Goal: Transaction & Acquisition: Purchase product/service

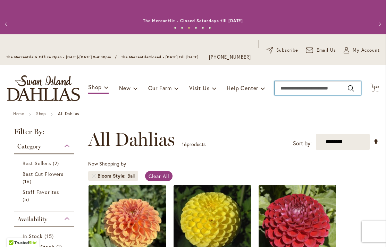
click at [289, 95] on input "Search" at bounding box center [318, 88] width 87 height 14
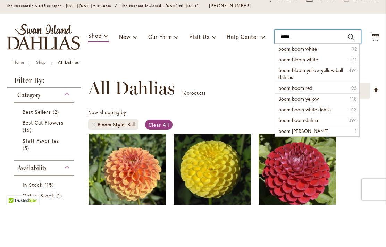
scroll to position [9, 0]
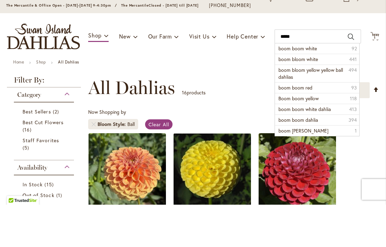
click at [323, 109] on span "boom bloom yellow yellow ball dahlias" at bounding box center [311, 116] width 65 height 14
type input "**********"
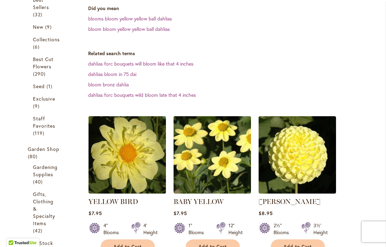
scroll to position [199, 0]
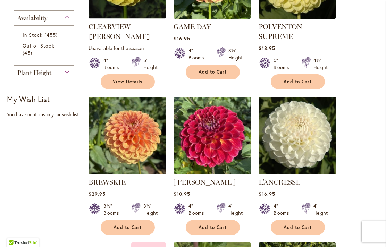
scroll to position [0, 0]
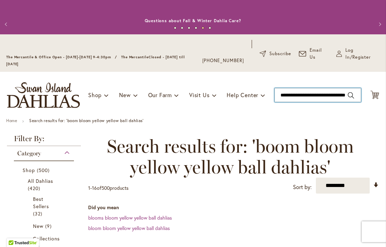
click at [342, 95] on input "**********" at bounding box center [318, 95] width 87 height 14
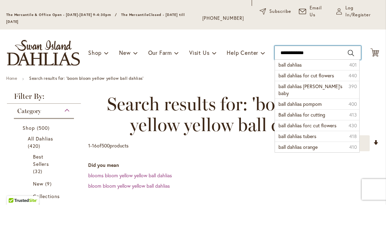
click at [316, 88] on input "**********" at bounding box center [318, 95] width 87 height 14
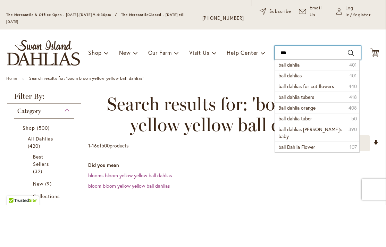
type input "*"
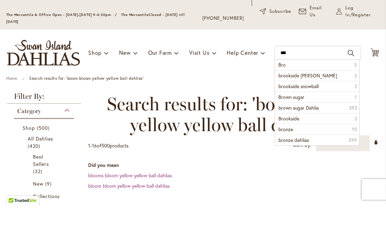
click at [302, 136] on span "Brown sugar" at bounding box center [292, 139] width 26 height 7
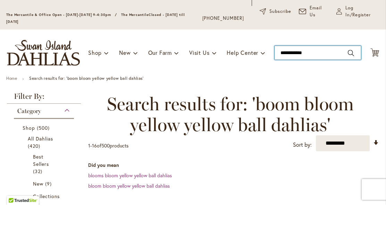
type input "**********"
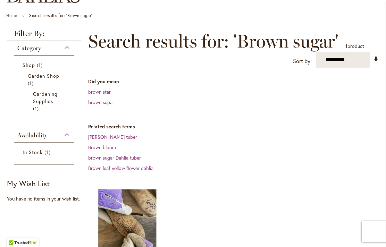
scroll to position [105, 0]
click at [139, 157] on link "brown sugar Dahlia tuber" at bounding box center [114, 158] width 53 height 7
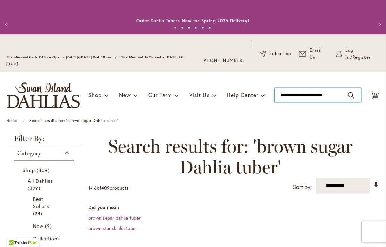
click at [360, 96] on input "**********" at bounding box center [318, 95] width 87 height 14
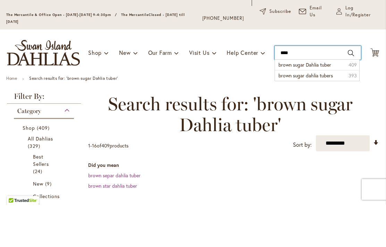
type input "***"
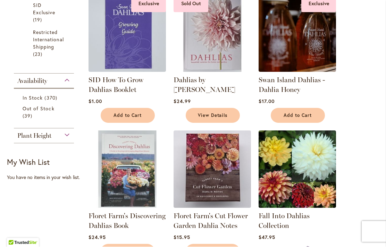
click at [65, 136] on div "Plant Height" at bounding box center [44, 134] width 60 height 11
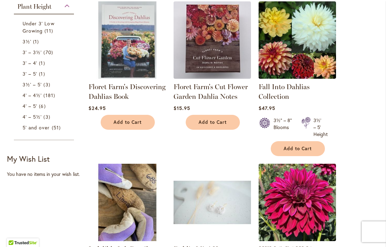
click at [52, 53] on span "70 items" at bounding box center [48, 52] width 11 height 7
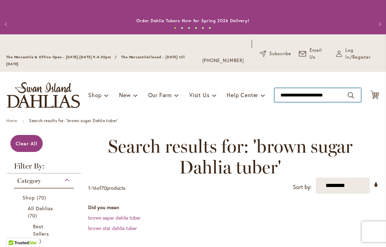
click at [338, 94] on input "**********" at bounding box center [318, 95] width 87 height 14
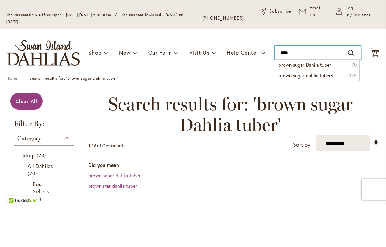
type input "***"
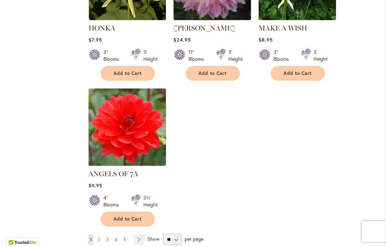
scroll to position [993, 0]
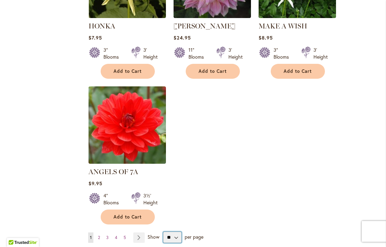
click at [176, 233] on select "** ** ** **" at bounding box center [172, 238] width 18 height 11
select select "**"
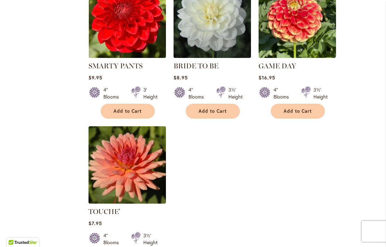
scroll to position [3326, 0]
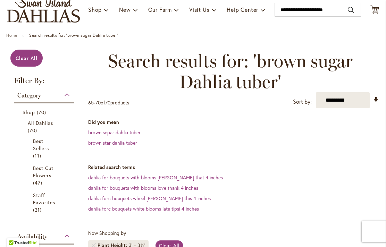
scroll to position [63, 0]
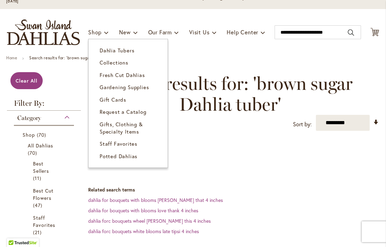
click at [130, 50] on span "Dahlia Tubers" at bounding box center [117, 50] width 35 height 7
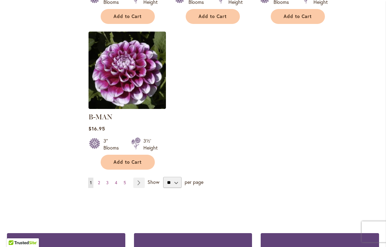
scroll to position [915, 0]
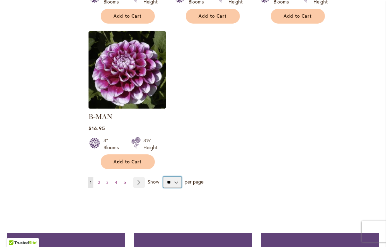
click at [180, 177] on select "** ** ** **" at bounding box center [172, 182] width 18 height 11
select select "**"
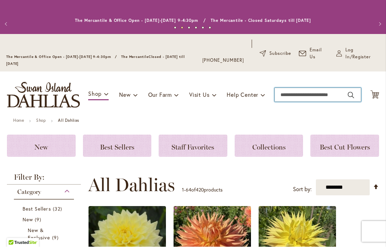
click at [291, 95] on input "Search" at bounding box center [318, 95] width 87 height 14
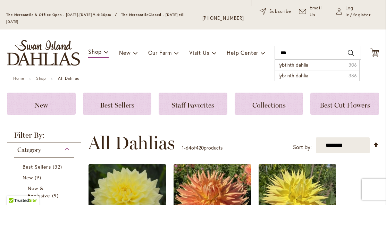
click at [306, 104] on span "lybtinth dahlia" at bounding box center [294, 107] width 30 height 7
type input "**********"
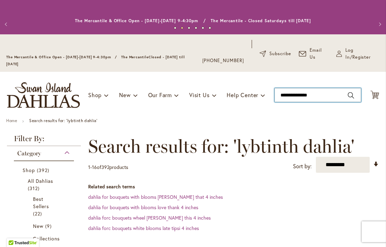
click at [322, 95] on input "**********" at bounding box center [318, 95] width 87 height 14
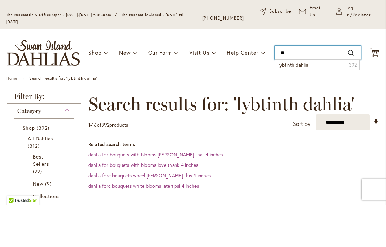
type input "*"
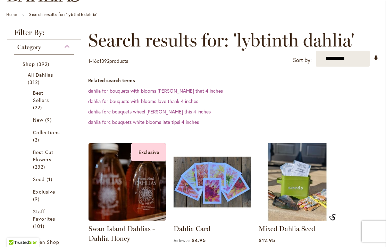
scroll to position [111, 0]
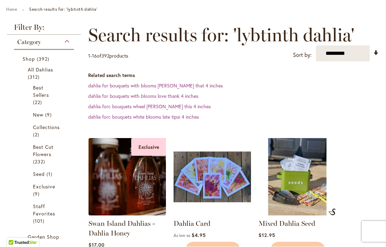
click at [40, 76] on span "312 items" at bounding box center [35, 77] width 14 height 7
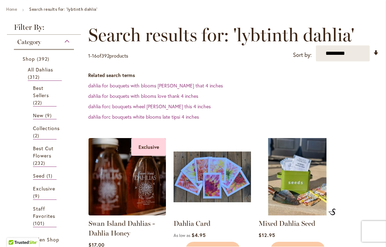
click at [34, 71] on span "All Dahlias" at bounding box center [41, 70] width 26 height 7
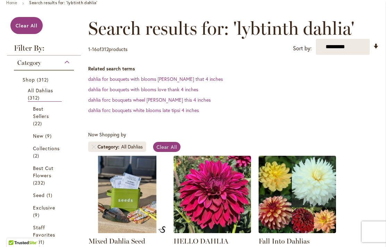
scroll to position [118, 0]
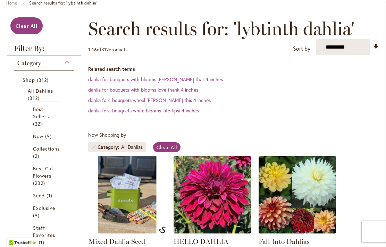
click at [36, 114] on span "Best Sellers" at bounding box center [41, 113] width 16 height 14
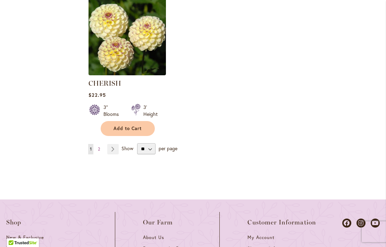
scroll to position [1009, 0]
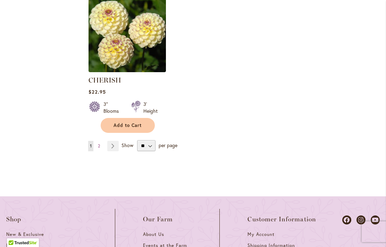
click at [114, 147] on link "Page Next" at bounding box center [112, 146] width 11 height 10
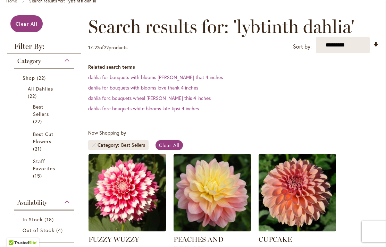
scroll to position [121, 0]
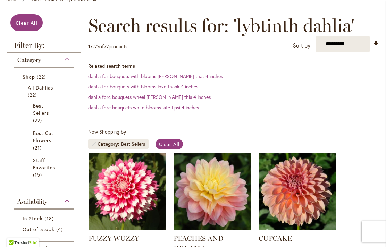
click at [41, 140] on span "Best Cut Flowers" at bounding box center [43, 137] width 21 height 14
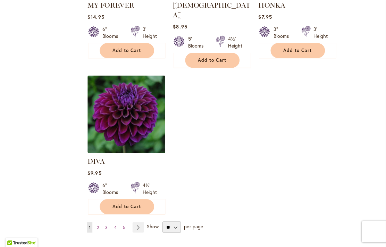
scroll to position [963, 0]
click at [173, 222] on select "** ** ** **" at bounding box center [172, 227] width 18 height 11
select select "**"
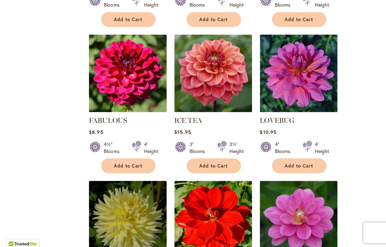
scroll to position [2491, 0]
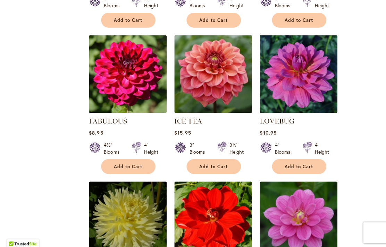
click at [213, 46] on img at bounding box center [213, 74] width 78 height 78
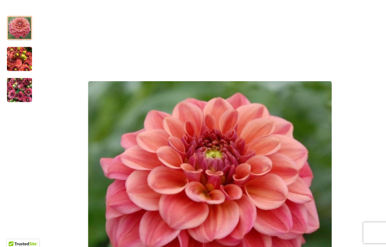
scroll to position [128, 0]
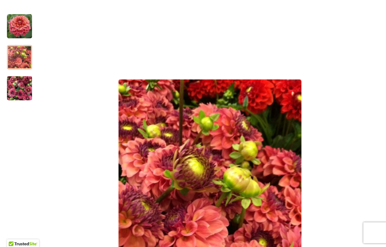
click at [21, 58] on img "ICE TEA" at bounding box center [19, 57] width 25 height 33
click at [16, 60] on div at bounding box center [19, 57] width 25 height 24
click at [20, 63] on div at bounding box center [19, 57] width 25 height 24
click at [15, 57] on div at bounding box center [19, 57] width 25 height 24
click at [19, 57] on div at bounding box center [19, 57] width 25 height 24
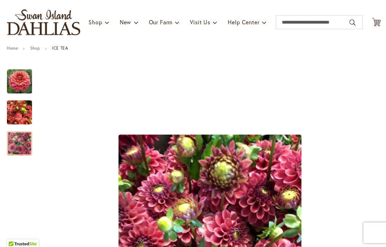
scroll to position [71, 0]
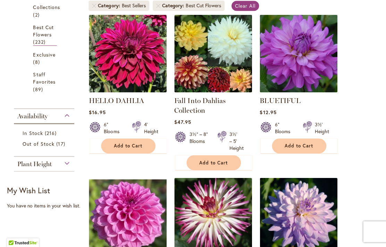
scroll to position [260, 0]
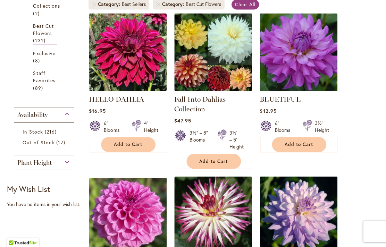
click at [26, 144] on span "Out of Stock" at bounding box center [39, 143] width 32 height 7
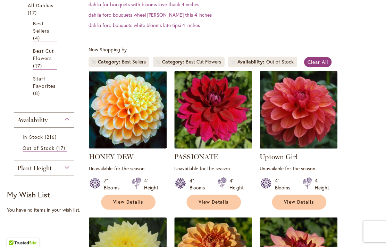
scroll to position [202, 0]
click at [315, 60] on span "Clear All" at bounding box center [317, 63] width 21 height 7
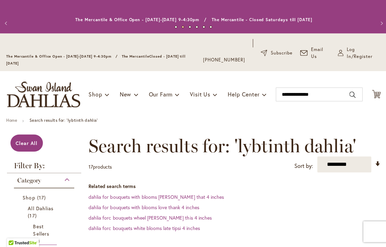
click at [47, 208] on span "All Dahlias" at bounding box center [41, 208] width 26 height 7
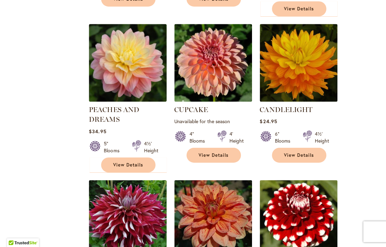
scroll to position [1145, 0]
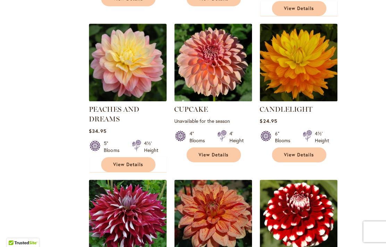
click at [119, 162] on span "View Details" at bounding box center [128, 165] width 30 height 6
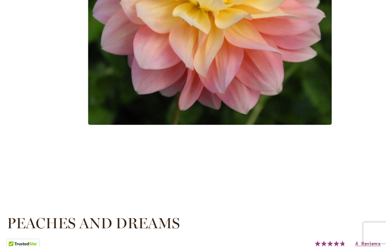
scroll to position [309, 0]
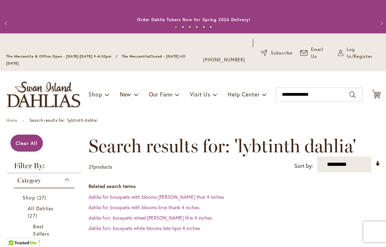
scroll to position [128, 0]
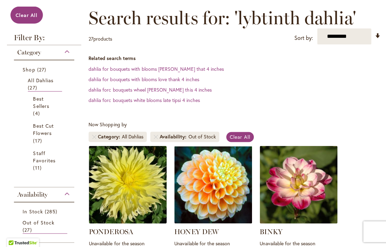
click at [41, 81] on span "All Dahlias" at bounding box center [41, 81] width 26 height 7
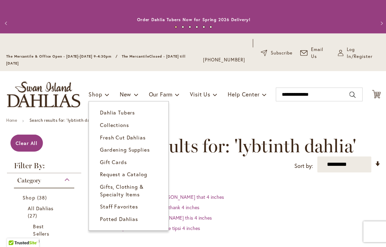
click at [108, 110] on span "Dahlia Tubers" at bounding box center [117, 113] width 35 height 7
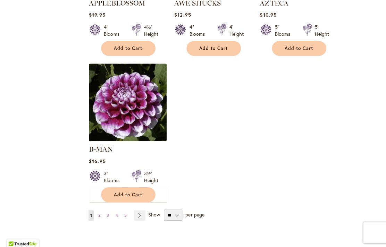
scroll to position [884, 0]
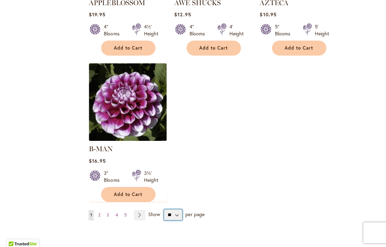
click at [177, 209] on select "** ** ** **" at bounding box center [172, 214] width 18 height 11
select select "**"
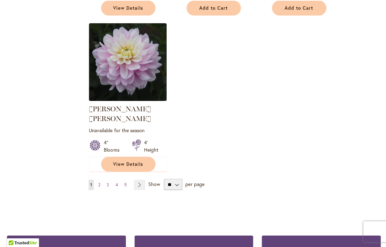
scroll to position [3278, 0]
click at [139, 180] on link "Page Next" at bounding box center [138, 185] width 11 height 10
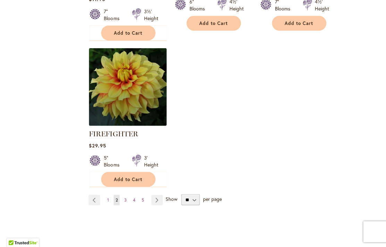
scroll to position [3322, 0]
click at [158, 195] on link "Page Next" at bounding box center [156, 200] width 11 height 10
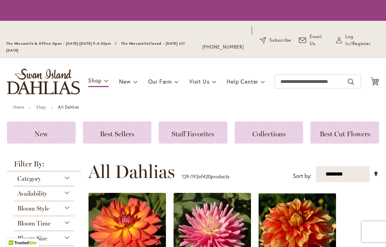
scroll to position [1, 0]
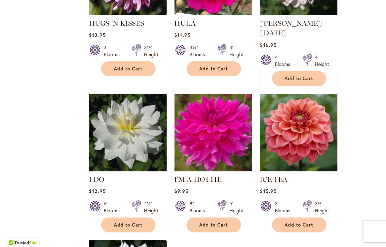
scroll to position [3146, 0]
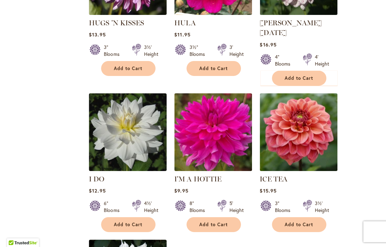
click at [307, 94] on img at bounding box center [298, 133] width 78 height 78
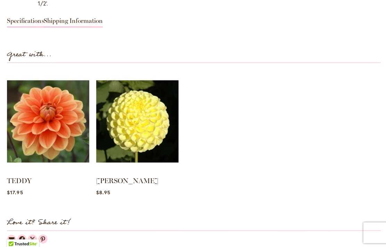
scroll to position [683, 0]
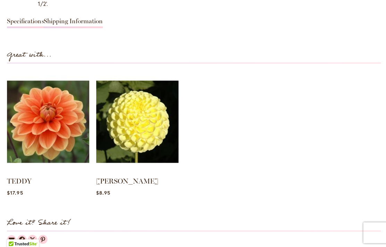
click at [137, 126] on img at bounding box center [137, 121] width 82 height 103
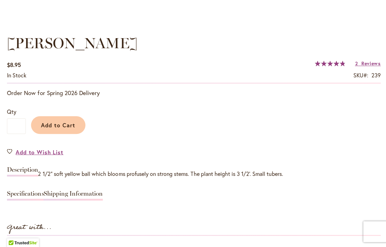
scroll to position [502, 0]
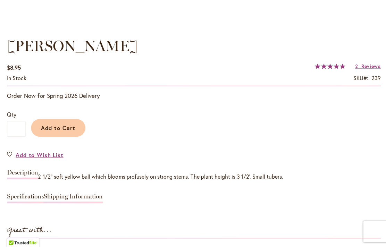
click at [58, 125] on span "Add to Cart" at bounding box center [58, 128] width 34 height 7
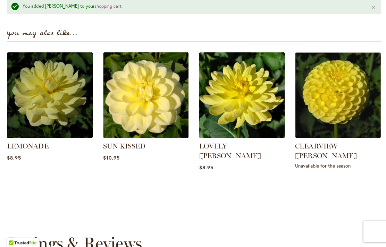
scroll to position [926, 0]
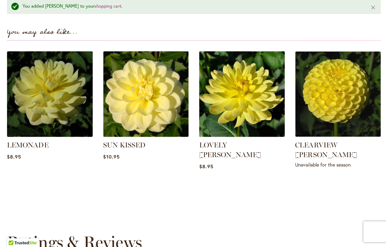
click at [132, 108] on img at bounding box center [146, 95] width 86 height 86
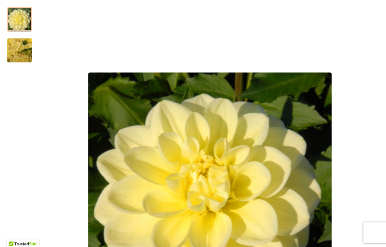
scroll to position [126, 0]
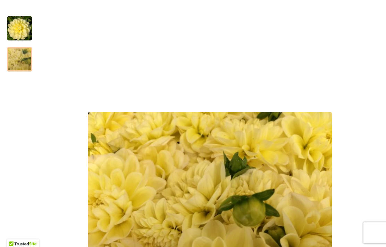
click at [20, 56] on img "SUN KISSED" at bounding box center [19, 60] width 50 height 38
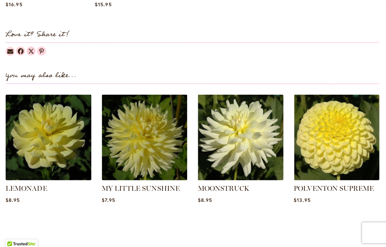
scroll to position [882, 0]
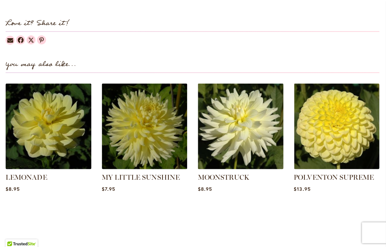
click at [45, 140] on img at bounding box center [50, 126] width 86 height 86
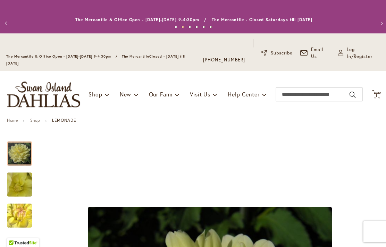
click at [381, 90] on div "Toggle Nav Shop Dahlia Tubers Collections Fresh Cut Dahlias Gardening Supplies …" at bounding box center [193, 95] width 386 height 47
click at [375, 91] on icon "Cart .cls-1 { fill: #231f20; }" at bounding box center [375, 95] width 9 height 9
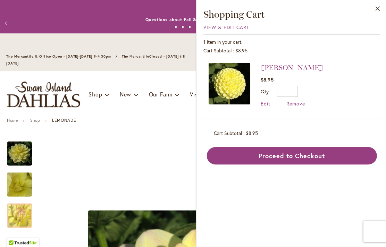
click at [381, 2] on button "Close" at bounding box center [376, 11] width 19 height 22
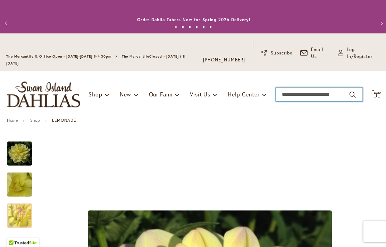
click at [291, 96] on input "Search" at bounding box center [318, 95] width 87 height 14
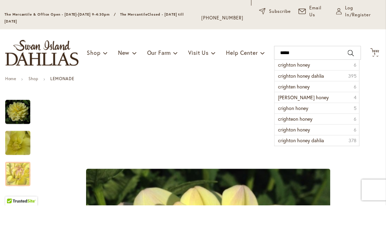
click at [308, 104] on span "crighton honey" at bounding box center [295, 107] width 32 height 7
type input "**********"
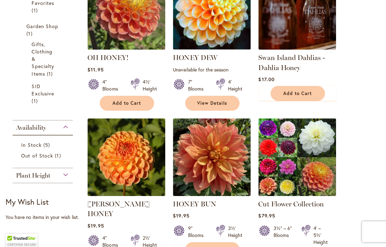
scroll to position [292, 0]
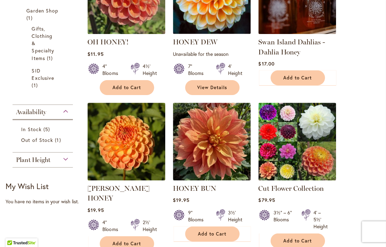
click at [125, 241] on span "Add to Cart" at bounding box center [128, 244] width 29 height 6
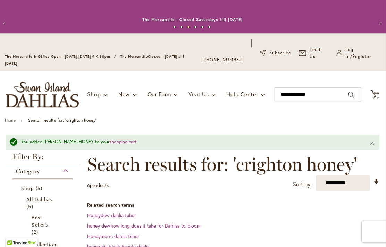
scroll to position [0, 0]
click at [375, 91] on icon "Cart .cls-1 { fill: #231f20; }" at bounding box center [375, 95] width 9 height 9
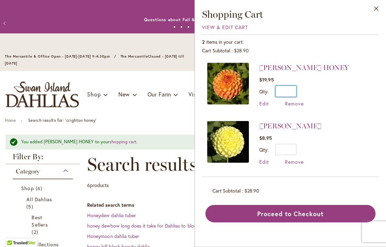
click at [293, 87] on input "*" at bounding box center [286, 92] width 21 height 11
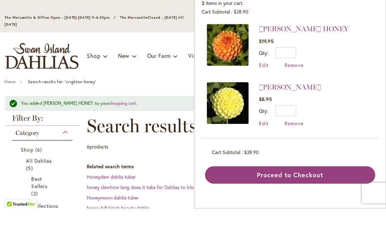
click at [299, 87] on div "Qty * Update" at bounding box center [304, 92] width 89 height 11
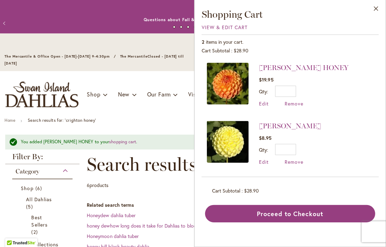
click at [299, 87] on div "Qty * Update" at bounding box center [304, 92] width 89 height 11
click at [292, 89] on input "*" at bounding box center [286, 92] width 21 height 11
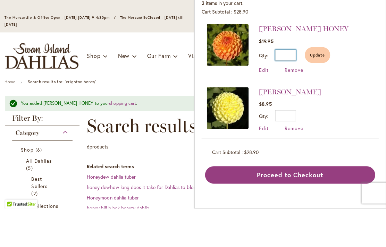
type input "*"
click at [323, 87] on button "Update" at bounding box center [318, 95] width 25 height 16
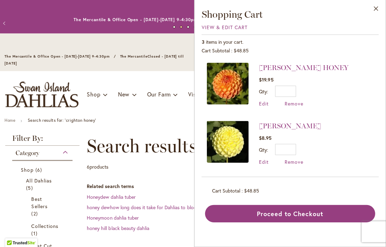
click at [377, 8] on button "Close" at bounding box center [376, 11] width 19 height 22
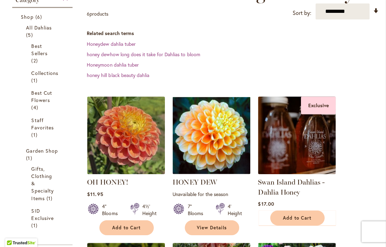
scroll to position [152, 0]
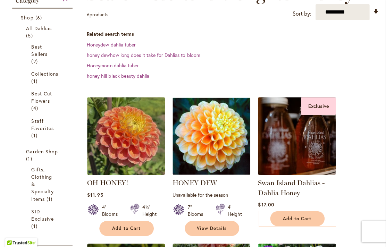
click at [120, 137] on img at bounding box center [128, 137] width 78 height 78
click at [121, 127] on img at bounding box center [128, 137] width 78 height 78
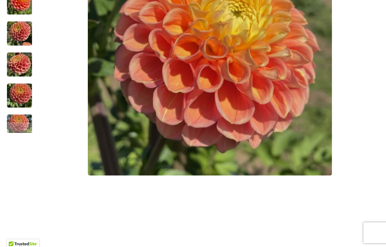
scroll to position [280, 0]
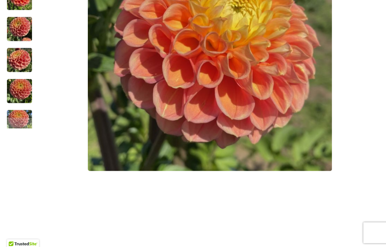
click at [16, 120] on div "Next" at bounding box center [19, 122] width 10 height 10
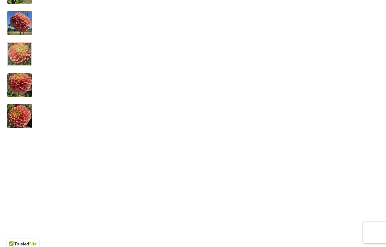
click at [15, 53] on img "Oh Honey!" at bounding box center [19, 54] width 25 height 33
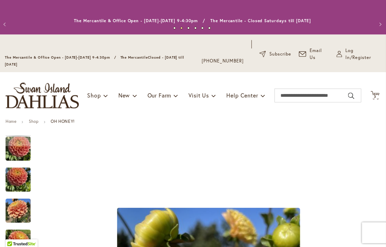
scroll to position [0, 0]
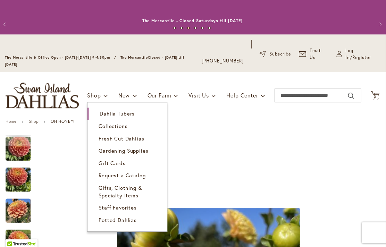
click at [104, 113] on span "Dahlia Tubers" at bounding box center [118, 113] width 35 height 7
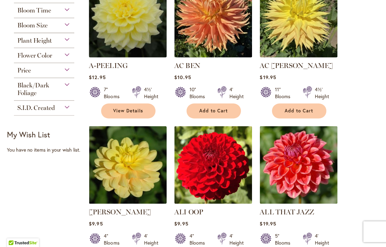
scroll to position [225, 0]
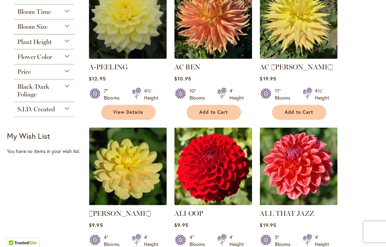
click at [64, 58] on div "Flower Color" at bounding box center [44, 55] width 60 height 11
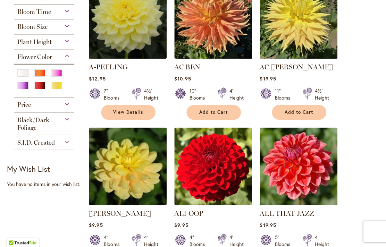
click at [55, 84] on div "Yellow" at bounding box center [56, 86] width 11 height 7
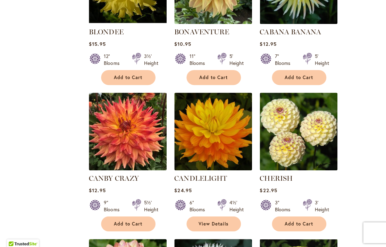
scroll to position [541, 0]
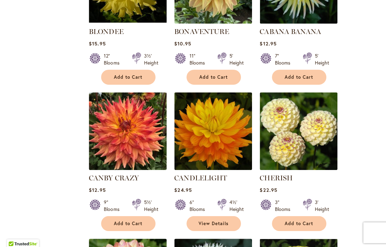
click at [302, 137] on img at bounding box center [298, 131] width 78 height 78
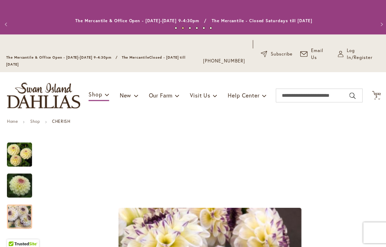
click at [377, 93] on icon at bounding box center [375, 95] width 9 height 8
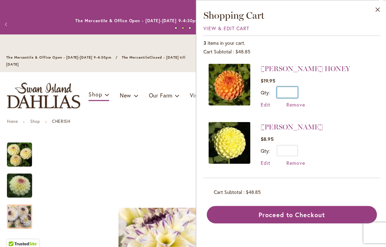
click at [297, 88] on input "*" at bounding box center [286, 92] width 21 height 11
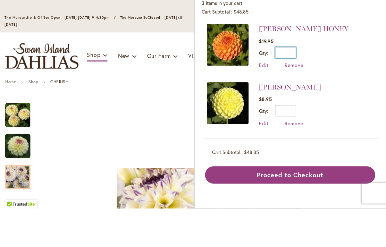
click at [294, 87] on input "*" at bounding box center [286, 92] width 21 height 11
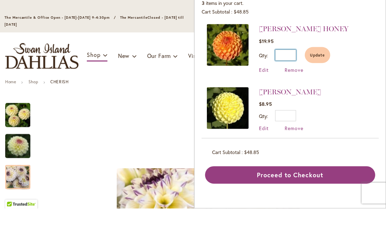
type input "*"
click at [319, 87] on button "Update" at bounding box center [318, 95] width 25 height 16
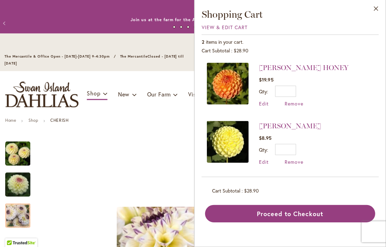
click at [378, 6] on button "Close" at bounding box center [376, 11] width 19 height 22
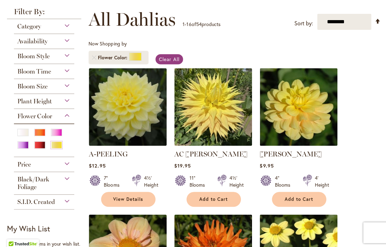
scroll to position [129, 0]
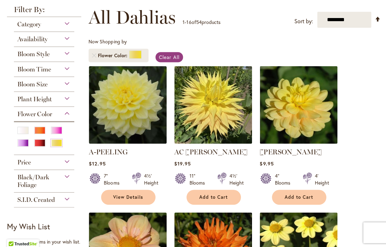
click at [20, 130] on div "White/Cream" at bounding box center [22, 130] width 11 height 7
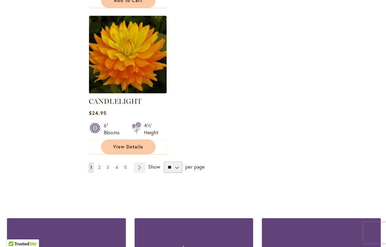
scroll to position [920, 0]
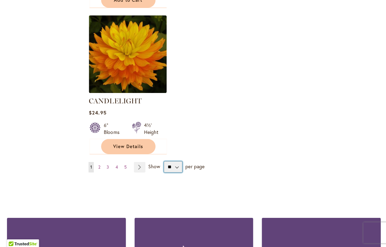
click at [170, 163] on select "** ** ** **" at bounding box center [172, 166] width 18 height 11
select select "**"
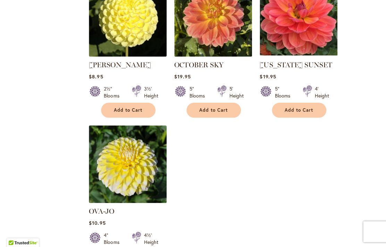
scroll to position [3211, 0]
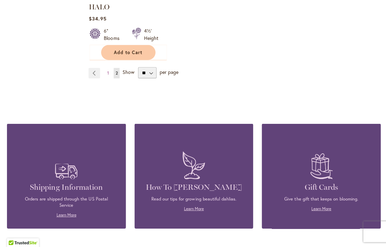
scroll to position [1451, 0]
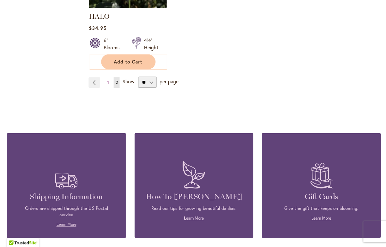
click at [99, 78] on link "Page Previous" at bounding box center [93, 83] width 11 height 10
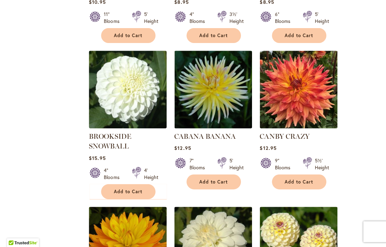
scroll to position [727, 0]
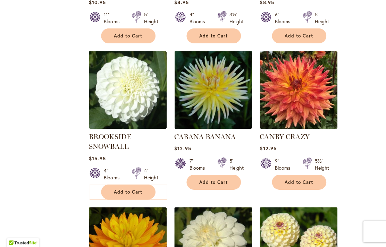
click at [111, 97] on img at bounding box center [128, 91] width 78 height 78
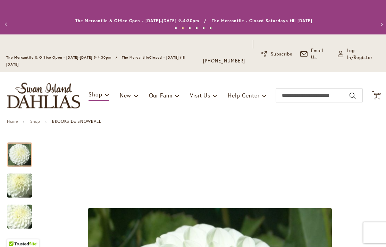
click at [372, 95] on icon "Cart .cls-1 { fill: #231f20; }" at bounding box center [375, 95] width 9 height 9
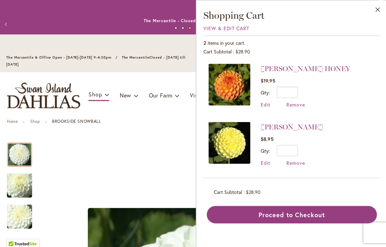
click at [375, 6] on button "Close" at bounding box center [376, 11] width 19 height 22
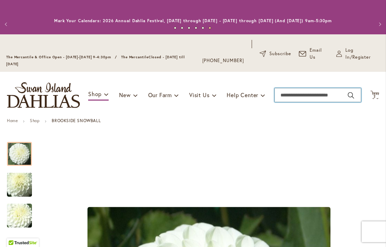
click at [292, 97] on input "Search" at bounding box center [318, 95] width 87 height 14
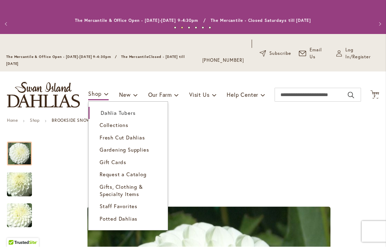
click at [107, 111] on span "Dahlia Tubers" at bounding box center [118, 113] width 35 height 7
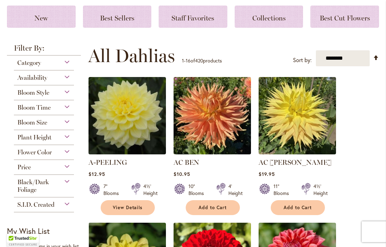
scroll to position [147, 0]
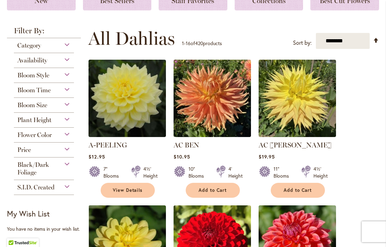
click at [68, 139] on div "Flower Color" at bounding box center [44, 133] width 60 height 11
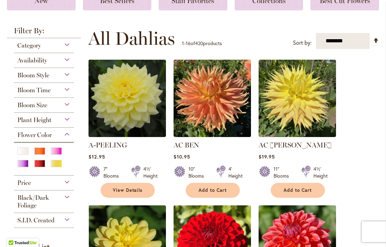
click at [57, 152] on div "Pink" at bounding box center [56, 151] width 11 height 7
click at [19, 153] on div "White/Cream" at bounding box center [22, 151] width 11 height 7
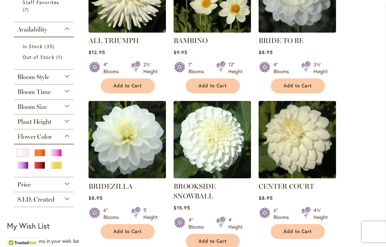
scroll to position [241, 0]
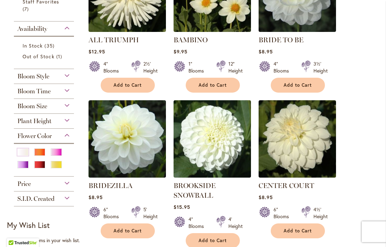
click at [56, 153] on div "Pink" at bounding box center [56, 152] width 11 height 7
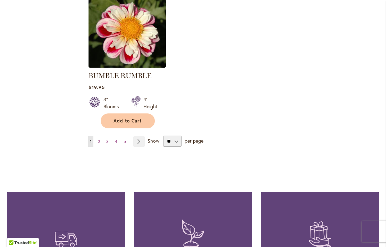
scroll to position [955, 0]
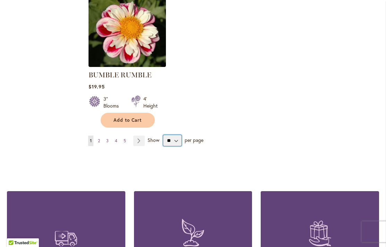
click at [179, 135] on select "** ** ** **" at bounding box center [172, 140] width 18 height 11
select select "**"
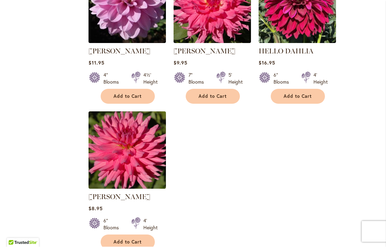
scroll to position [3234, 0]
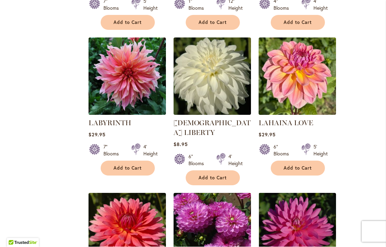
scroll to position [897, 0]
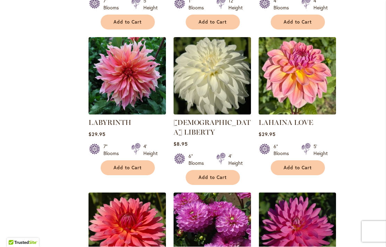
click at [123, 165] on span "Add to Cart" at bounding box center [128, 168] width 29 height 6
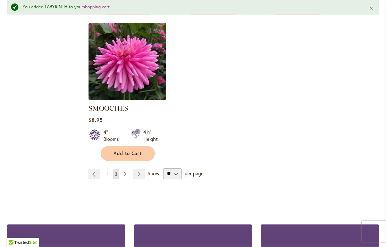
scroll to position [3326, 0]
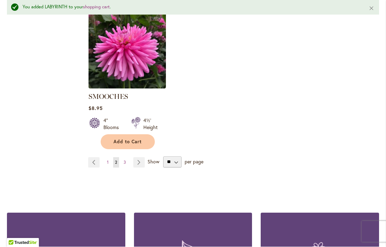
click at [143, 158] on link "Page Next" at bounding box center [138, 163] width 11 height 10
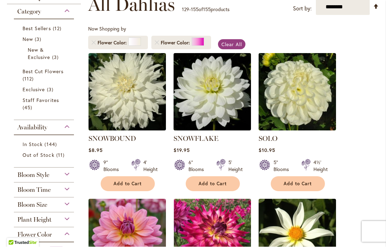
scroll to position [143, 0]
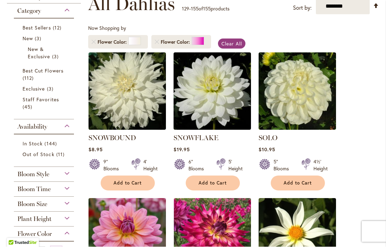
click at [239, 36] on div "Now Shopping by Flower Color Flower Color" at bounding box center [233, 38] width 291 height 27
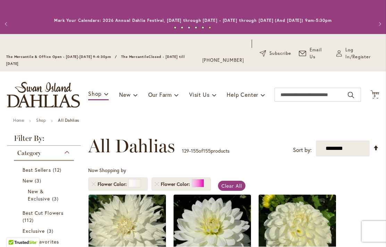
scroll to position [0, 0]
click at [374, 99] on span "Cart .cls-1 { fill: #231f20; }" at bounding box center [375, 95] width 9 height 9
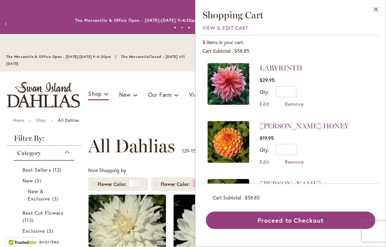
click at [236, 79] on img at bounding box center [229, 85] width 42 height 42
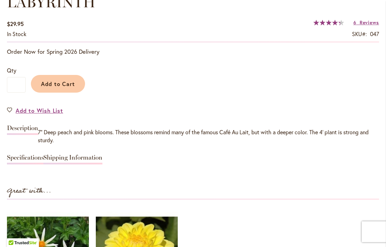
scroll to position [538, 0]
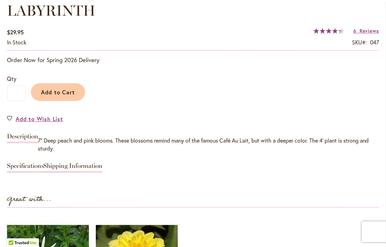
click at [365, 26] on div "LABYRINTH $29.95 In stock SKU 047 Rating: 87 % of 100 6 Reviews Add Your Review…" at bounding box center [193, 194] width 373 height 388
click at [362, 30] on span "Reviews" at bounding box center [369, 30] width 19 height 7
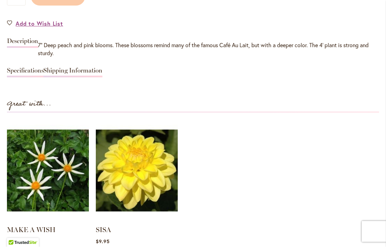
scroll to position [634, 0]
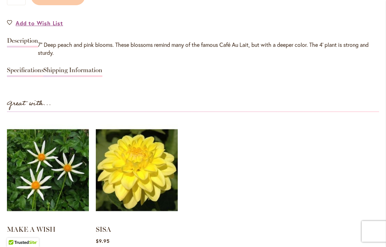
click at [124, 165] on img at bounding box center [137, 171] width 82 height 103
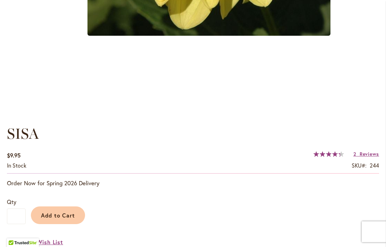
scroll to position [418, 0]
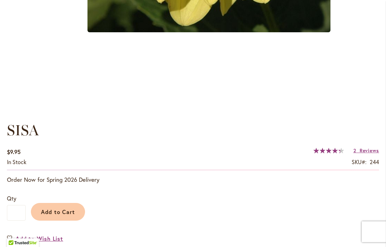
click at [62, 209] on span "Add to Cart" at bounding box center [58, 212] width 34 height 7
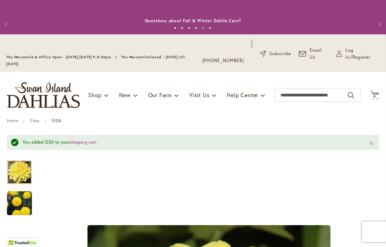
scroll to position [0, 0]
click at [375, 92] on icon "Cart .cls-1 { fill: #231f20; }" at bounding box center [375, 95] width 9 height 9
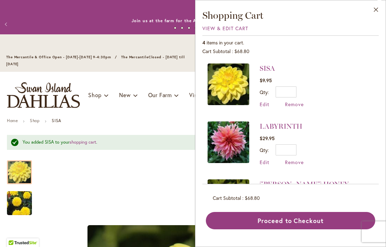
click at [298, 105] on span "Remove" at bounding box center [294, 104] width 19 height 7
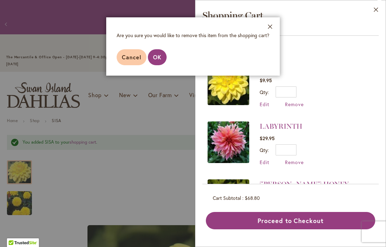
click at [157, 58] on span "OK" at bounding box center [157, 57] width 8 height 7
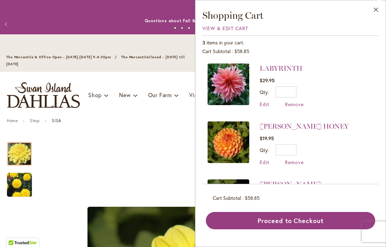
click at [303, 101] on span "Remove" at bounding box center [294, 104] width 19 height 7
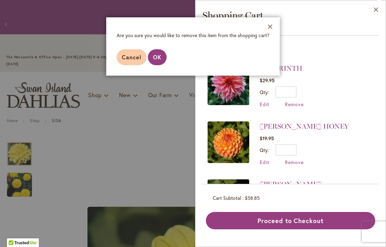
click at [160, 58] on span "OK" at bounding box center [157, 57] width 8 height 7
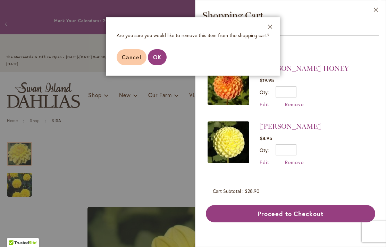
click at [161, 59] on span "OK" at bounding box center [157, 57] width 8 height 7
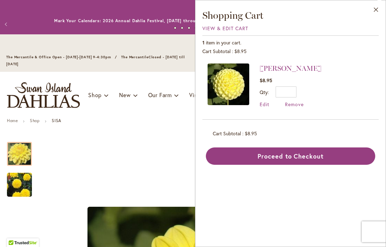
click at [302, 104] on span "Remove" at bounding box center [294, 104] width 19 height 7
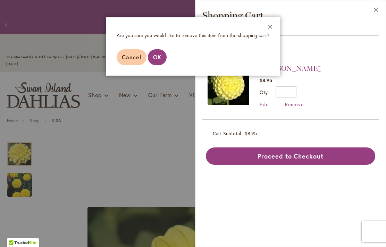
click at [156, 62] on button "OK" at bounding box center [157, 57] width 19 height 16
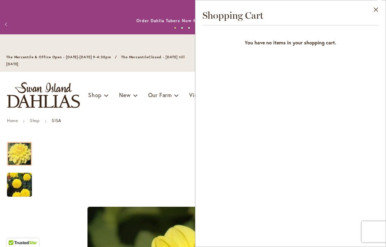
click at [378, 10] on button "Close" at bounding box center [376, 11] width 19 height 22
